Goal: Transaction & Acquisition: Purchase product/service

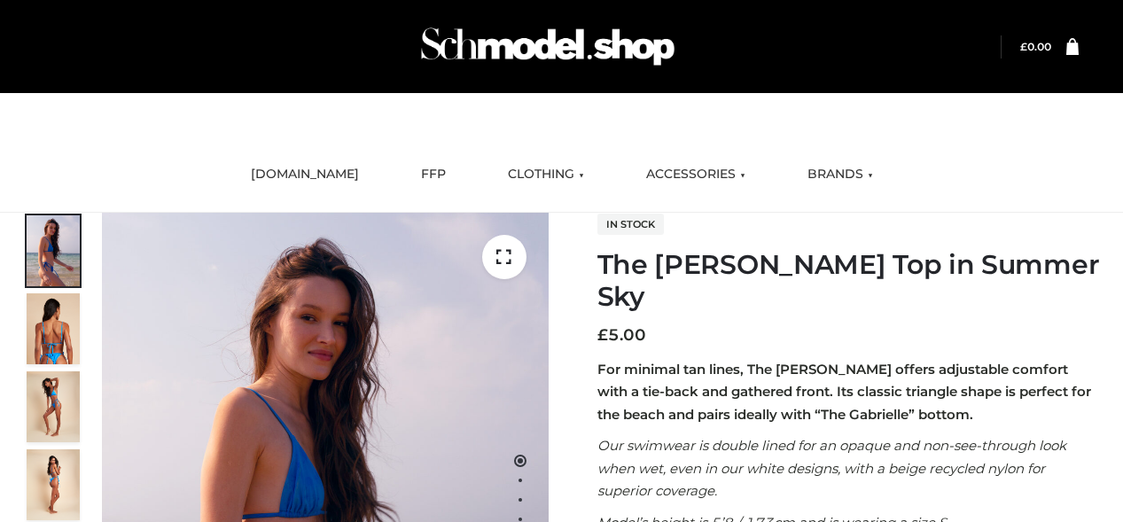
scroll to position [213, 0]
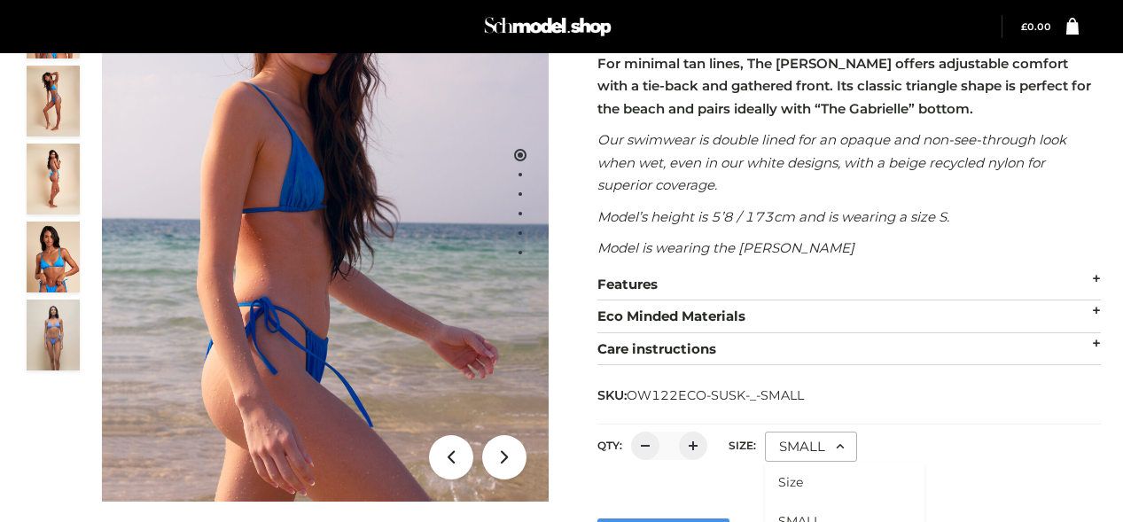
click at [843, 502] on li "SMALL" at bounding box center [845, 521] width 160 height 39
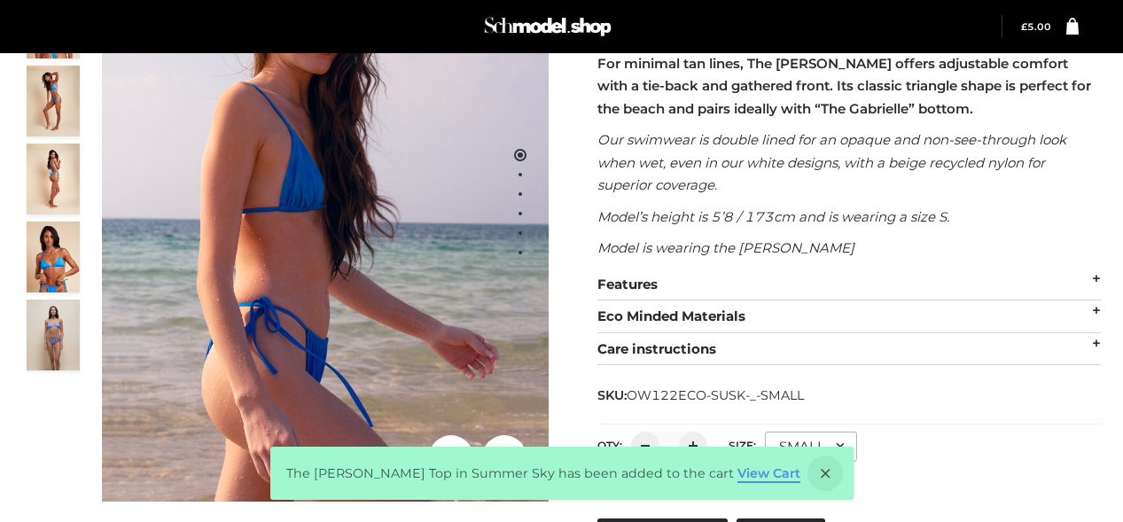
click at [743, 473] on link "View Cart" at bounding box center [768, 473] width 63 height 16
